Goal: Information Seeking & Learning: Learn about a topic

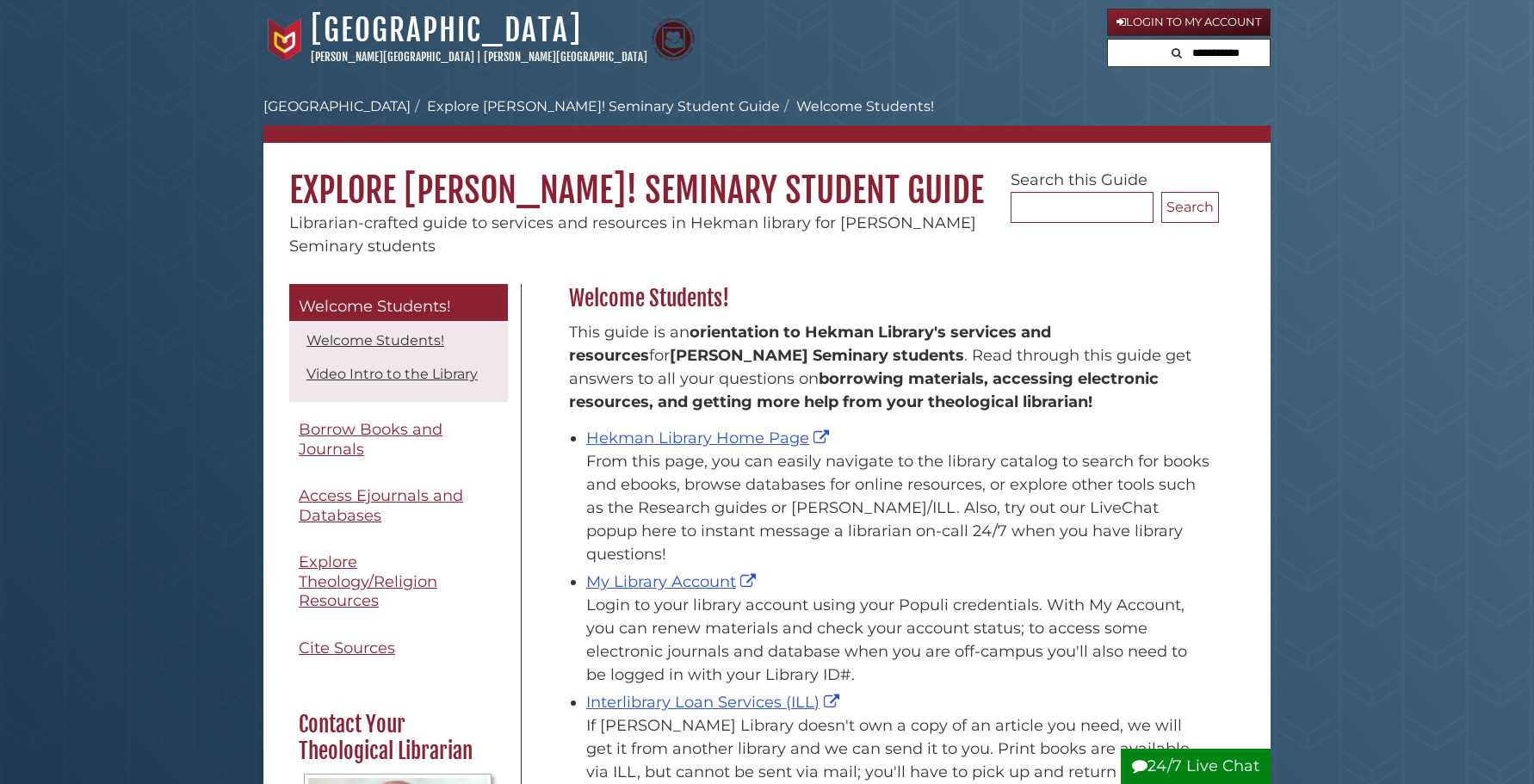
scroll to position [254, 659]
click at [603, 439] on link "Hekman Library Home Page" at bounding box center [710, 438] width 247 height 19
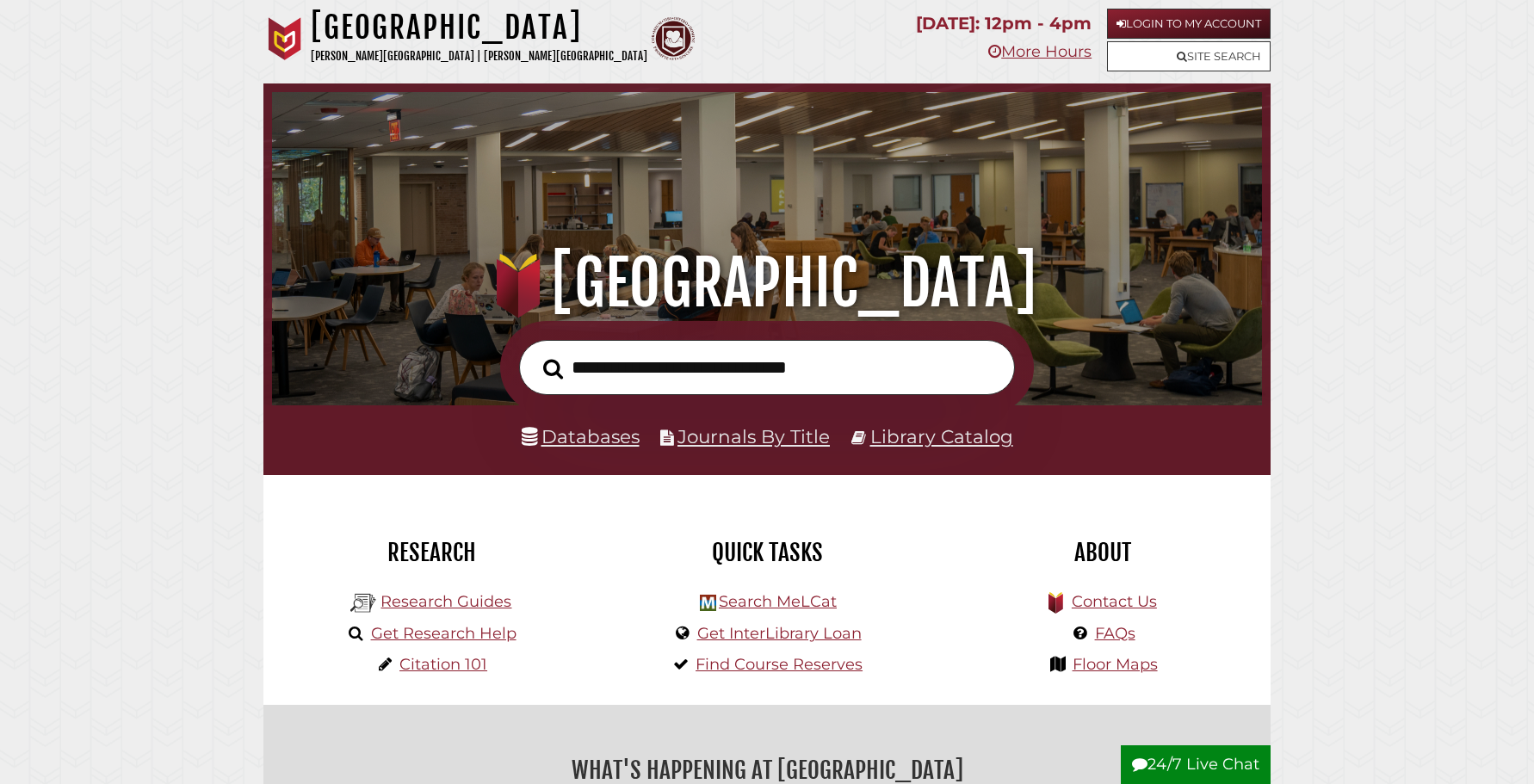
scroll to position [327, 981]
click at [587, 439] on link "Databases" at bounding box center [580, 436] width 118 height 23
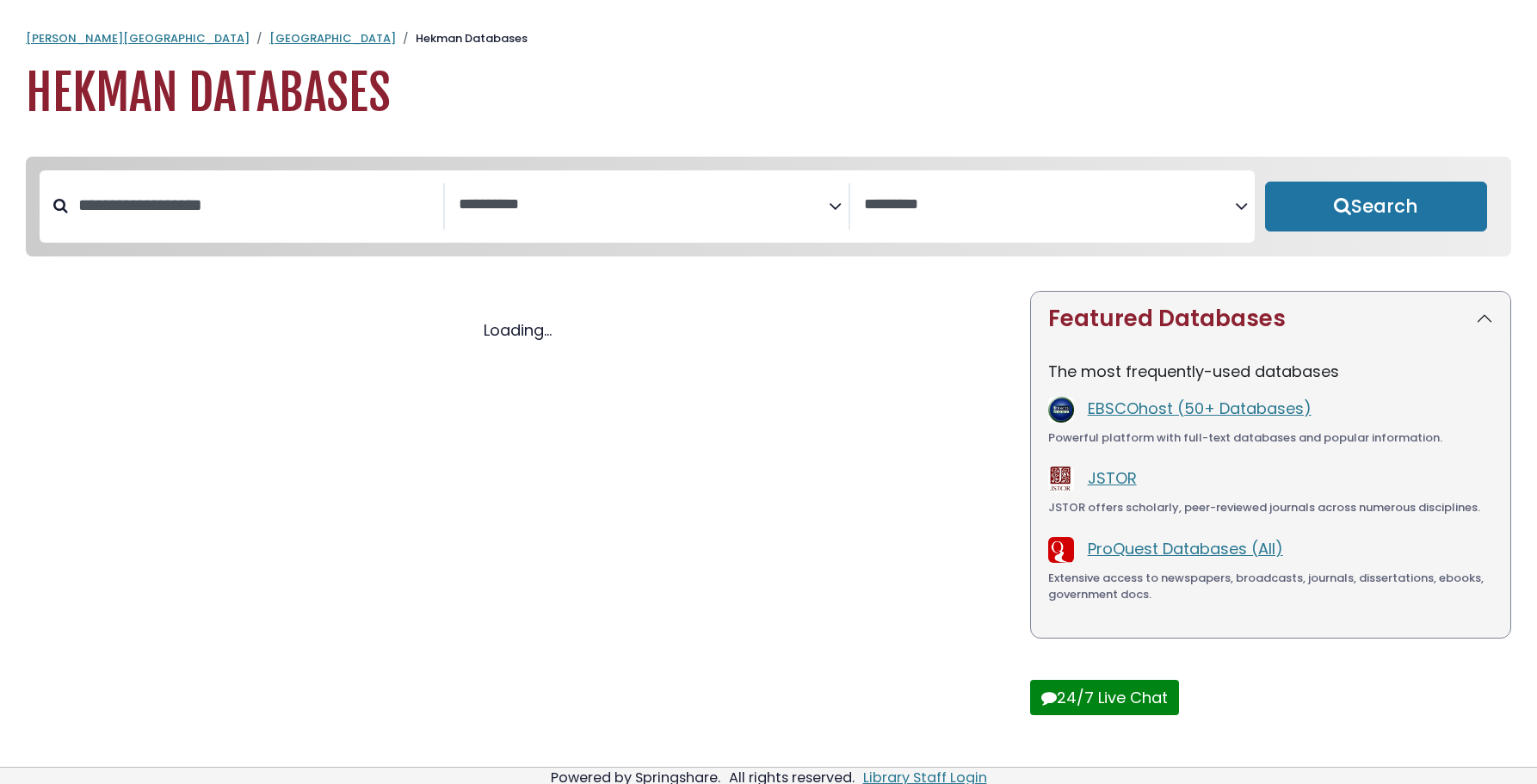
select select "Database Subject Filter"
select select "Database Vendors Filter"
select select "Database Subject Filter"
select select "Database Vendors Filter"
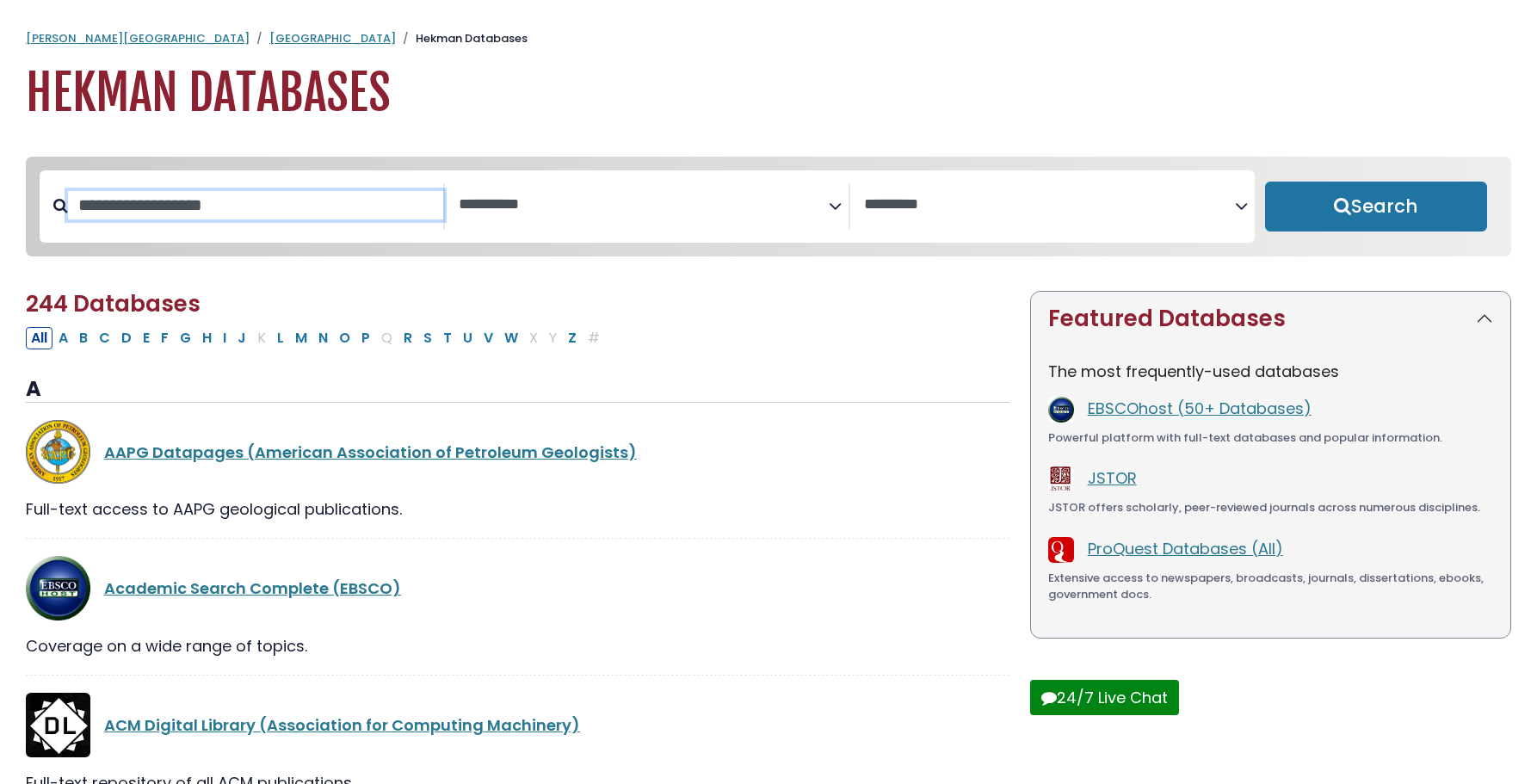
click at [311, 210] on input "Search database by title or keyword" at bounding box center [255, 205] width 375 height 28
type input "****"
click at [1375, 208] on button "Search" at bounding box center [1376, 206] width 222 height 50
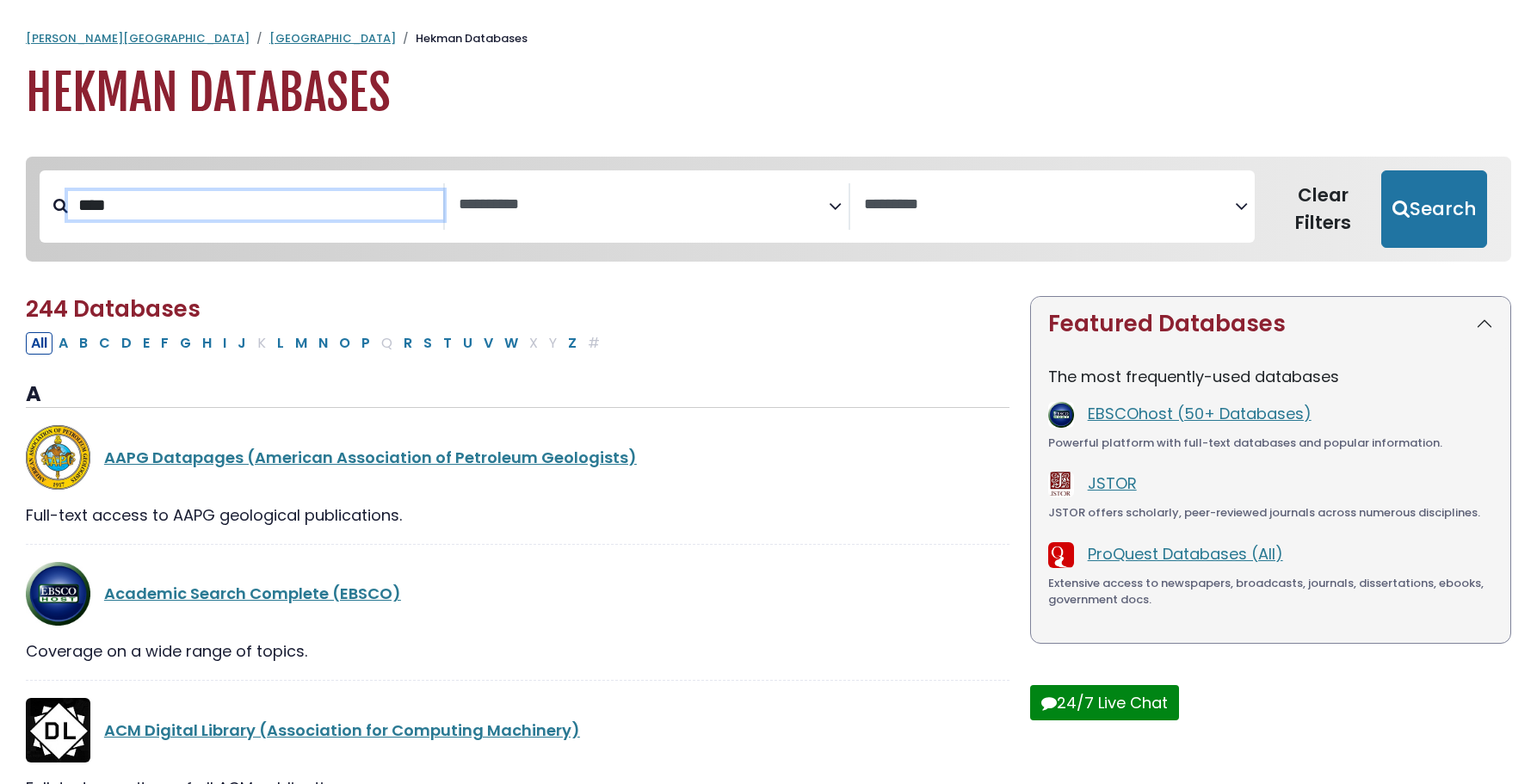
select select "Database Subject Filter"
select select "Database Vendors Filter"
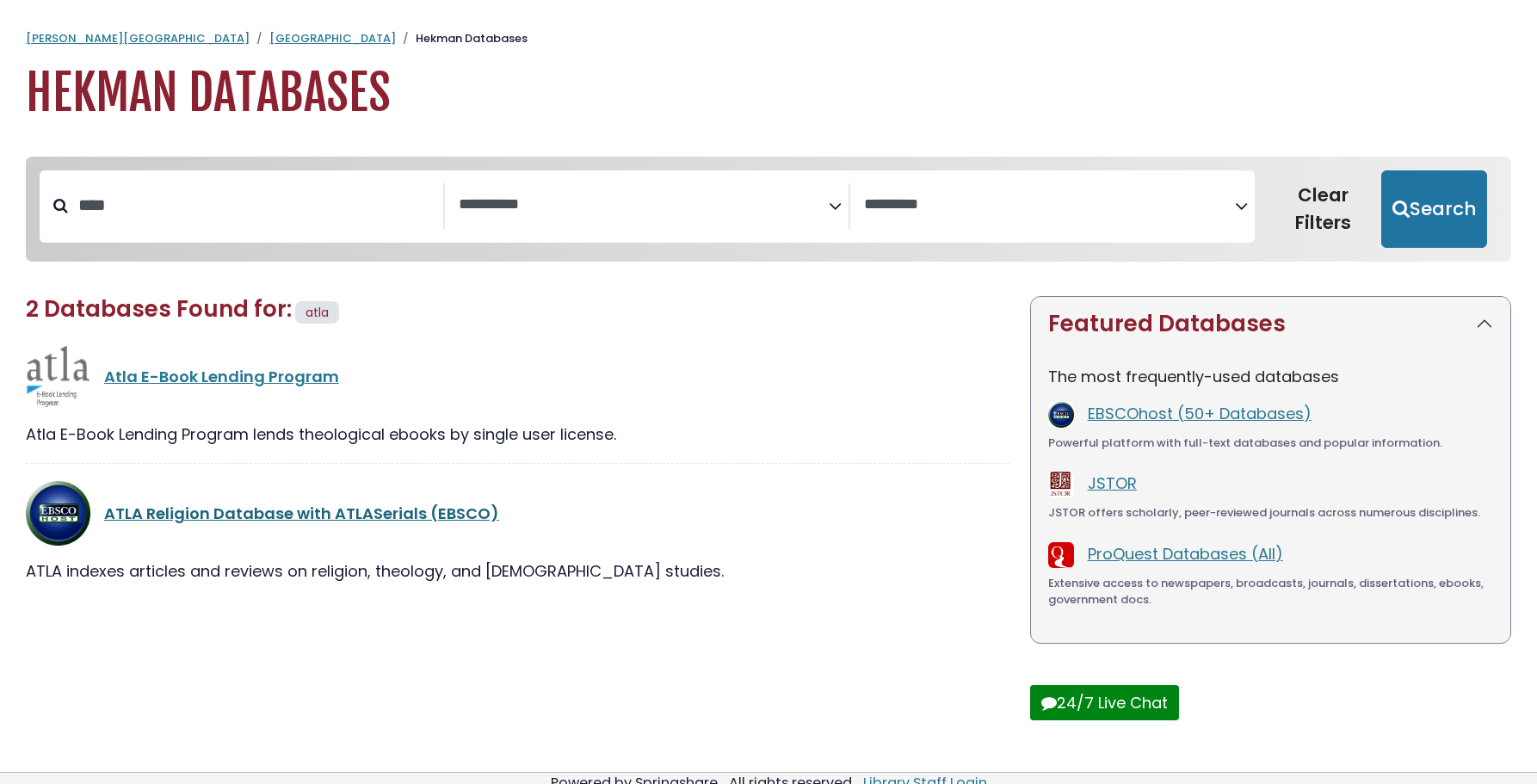
click at [272, 507] on link "ATLA Religion Database with ATLASerials (EBSCO)" at bounding box center [301, 513] width 395 height 22
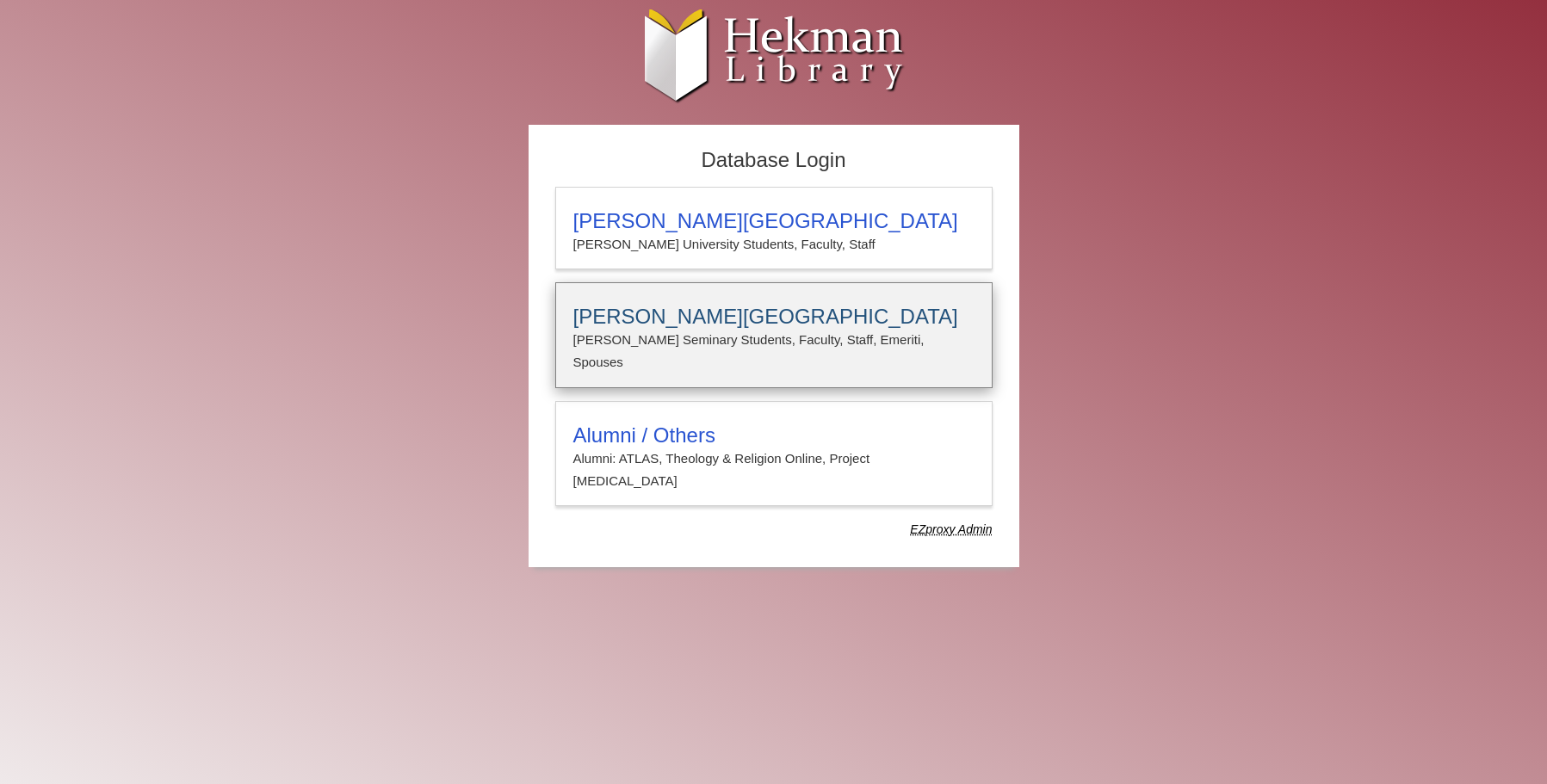
click at [574, 319] on h3 "[PERSON_NAME][GEOGRAPHIC_DATA]" at bounding box center [774, 317] width 401 height 24
